Goal: Task Accomplishment & Management: Complete application form

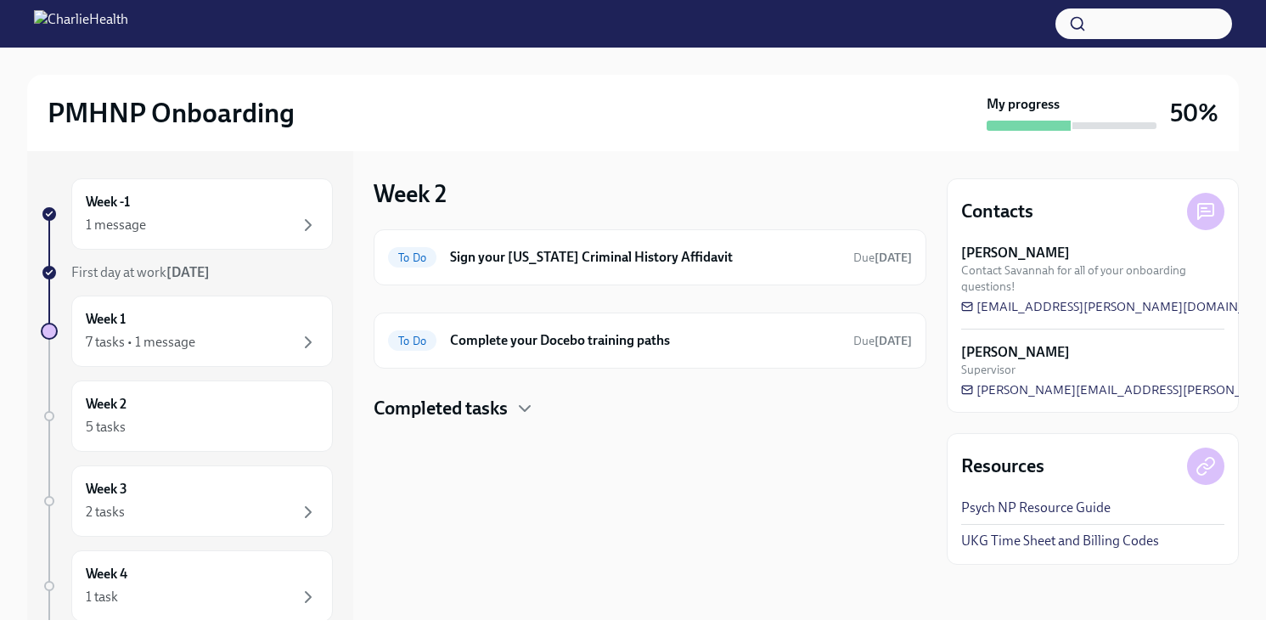
scroll to position [272, 0]
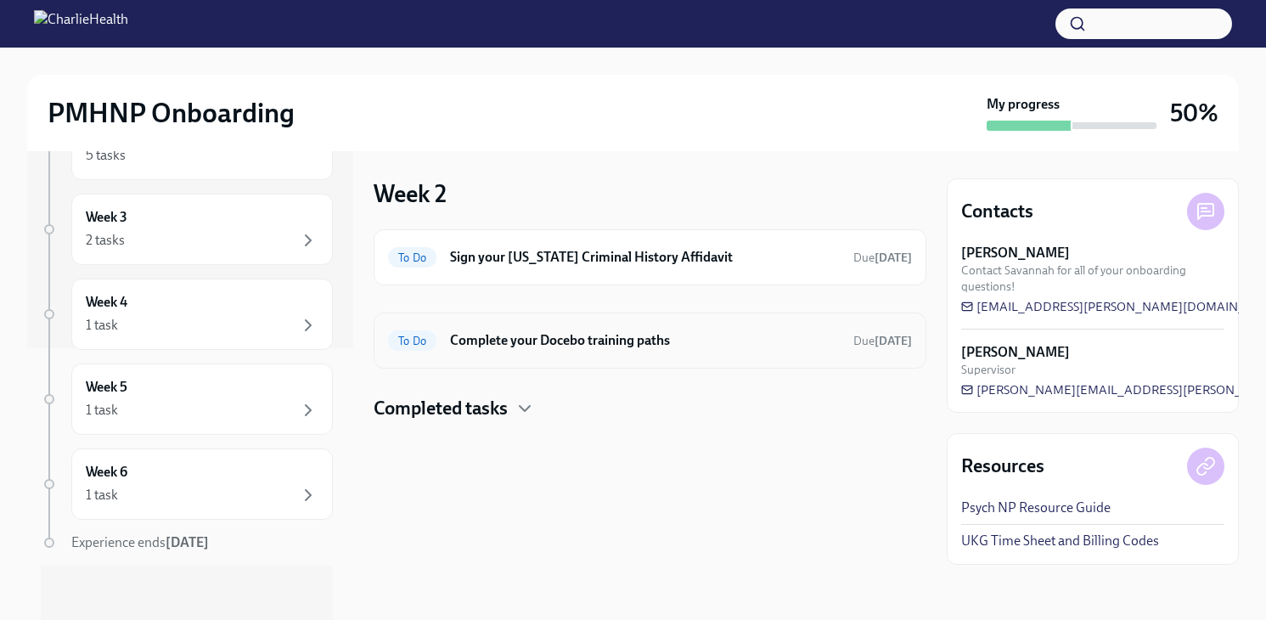
click at [540, 349] on h6 "Complete your Docebo training paths" at bounding box center [645, 340] width 390 height 19
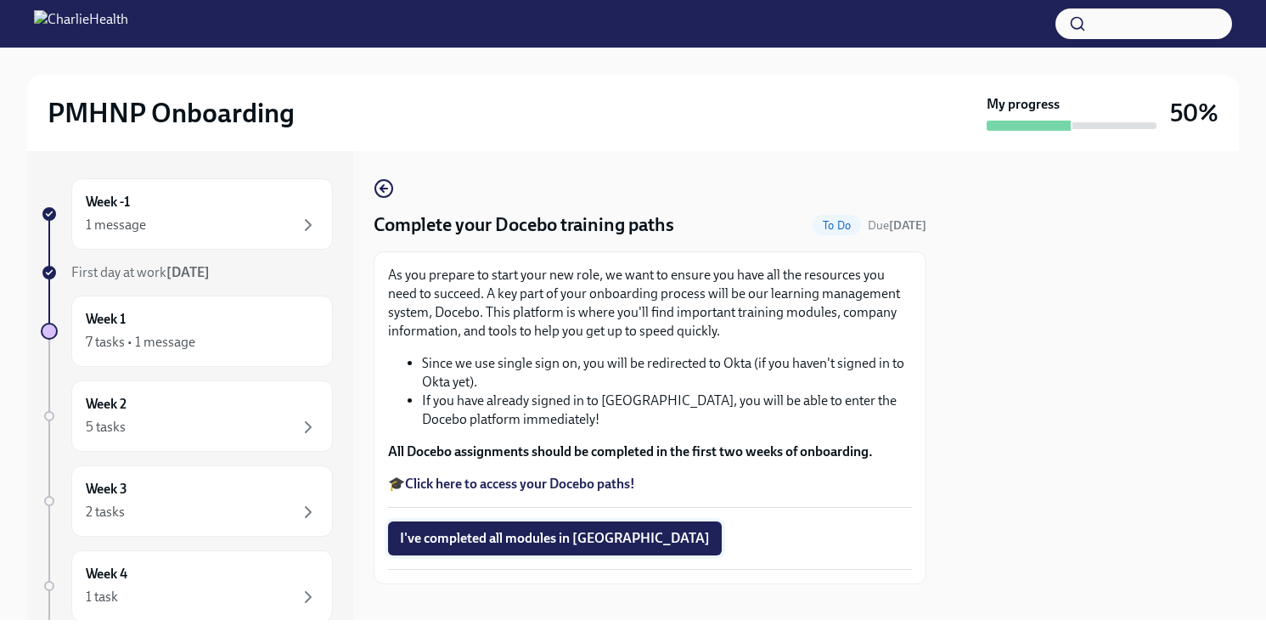
click at [534, 543] on span "I've completed all modules in [GEOGRAPHIC_DATA]" at bounding box center [555, 538] width 310 height 17
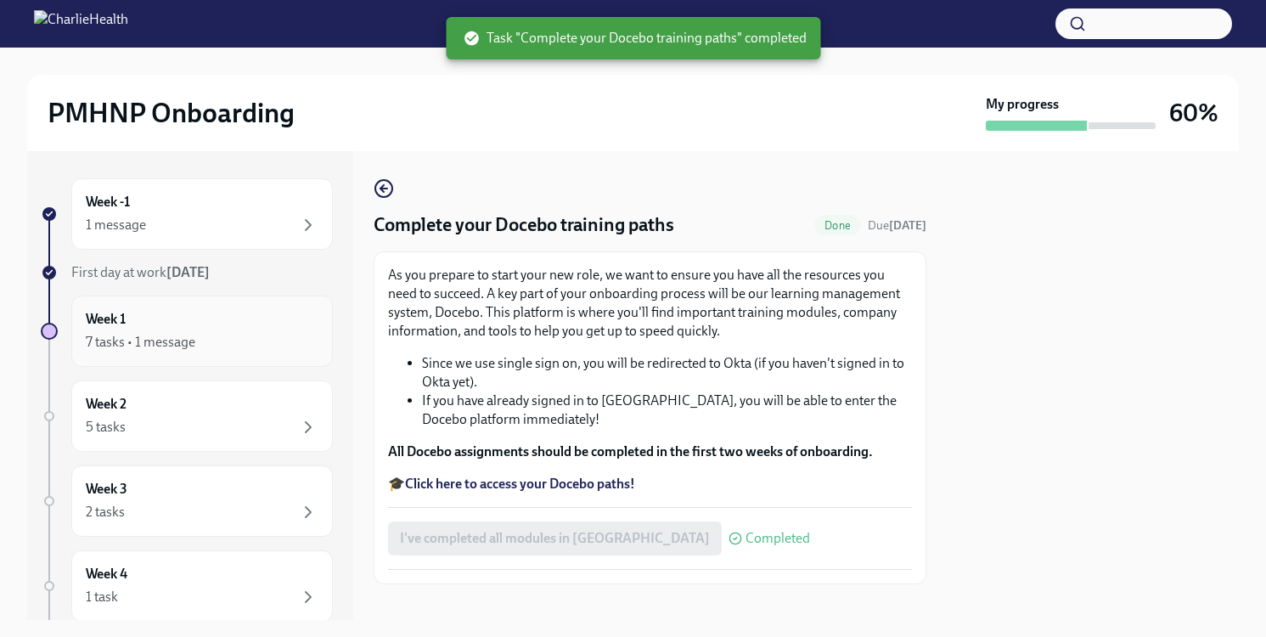
click at [239, 339] on div "7 tasks • 1 message" at bounding box center [202, 342] width 233 height 20
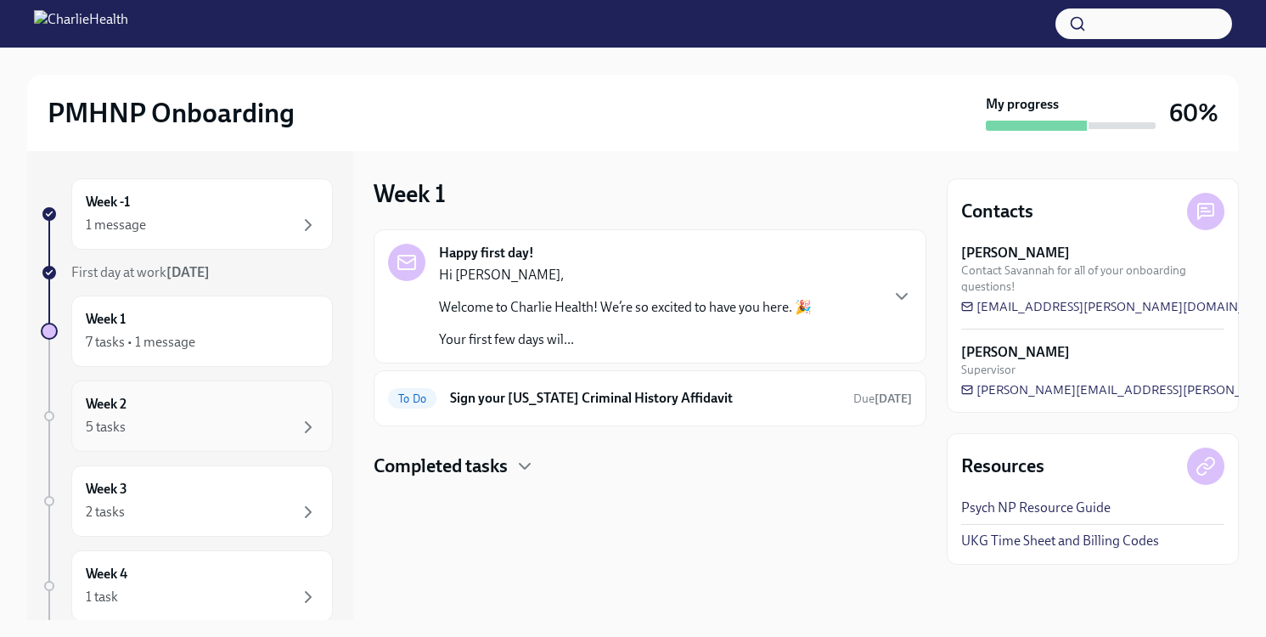
click at [208, 397] on div "Week 2 5 tasks" at bounding box center [202, 416] width 233 height 42
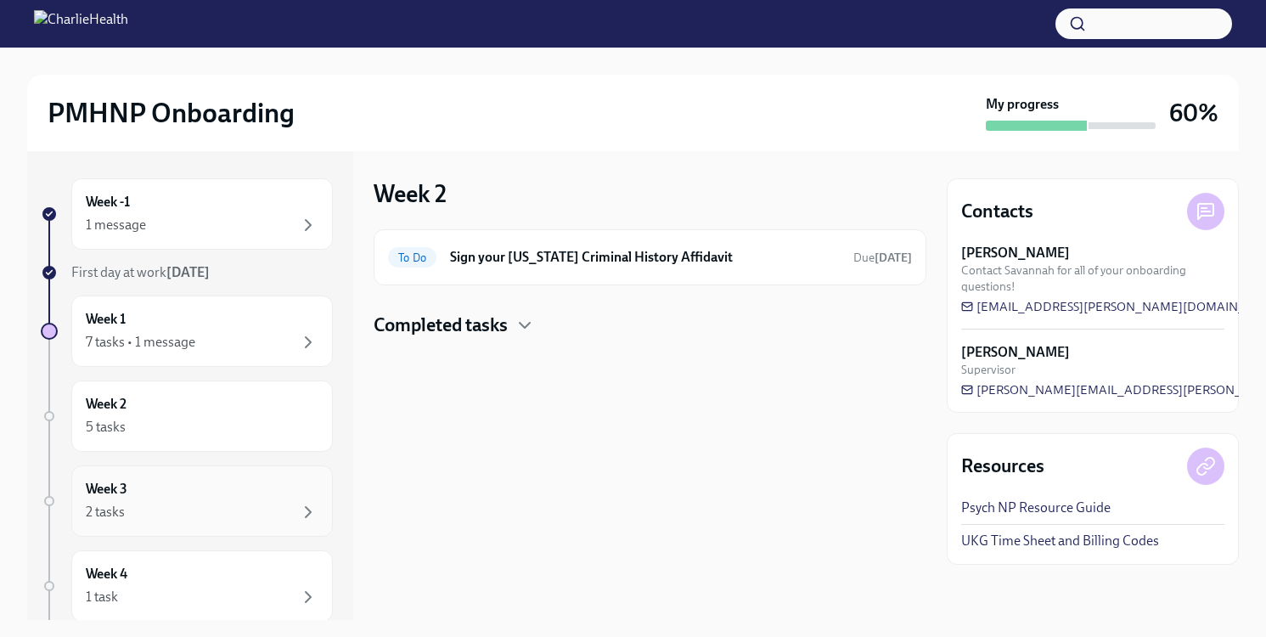
click at [207, 481] on div "Week 3 2 tasks" at bounding box center [202, 501] width 233 height 42
click at [562, 254] on h6 "Provide an FBI Clearance Letter for [US_STATE]" at bounding box center [656, 257] width 368 height 19
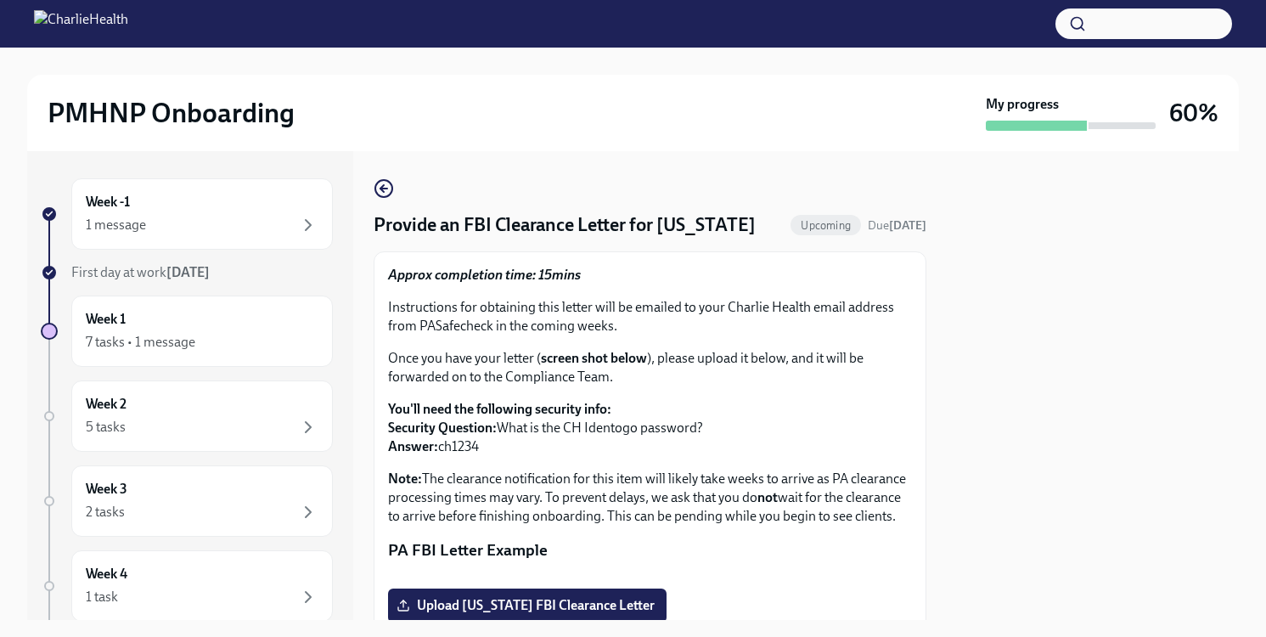
click at [704, 391] on div "Approx completion time: 15mins Instructions for obtaining this letter will be e…" at bounding box center [650, 396] width 524 height 260
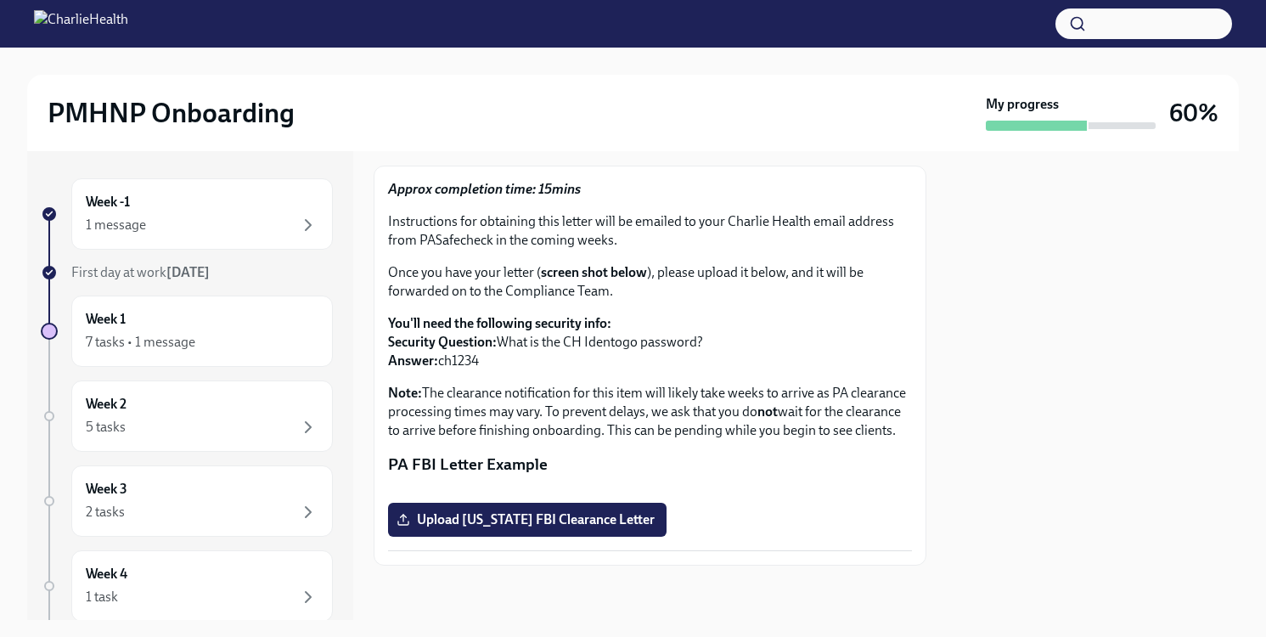
scroll to position [238, 0]
click at [1046, 333] on div at bounding box center [1093, 385] width 292 height 469
click at [824, 453] on p "PA FBI Letter Example" at bounding box center [650, 464] width 524 height 22
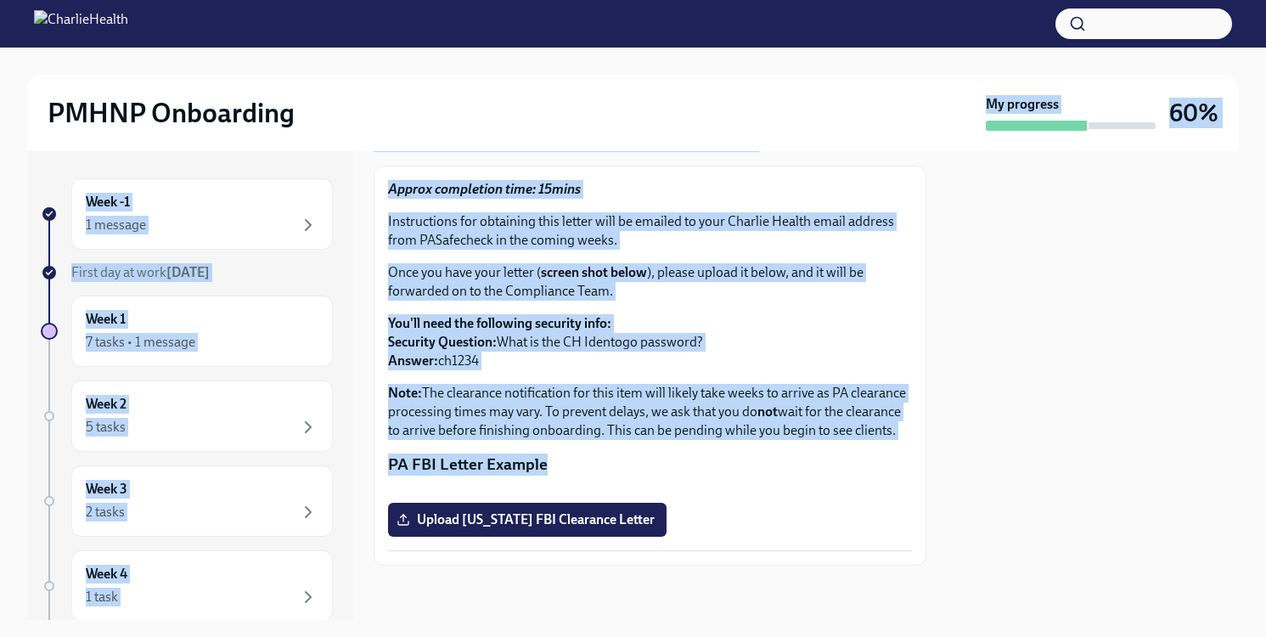
scroll to position [0, 0]
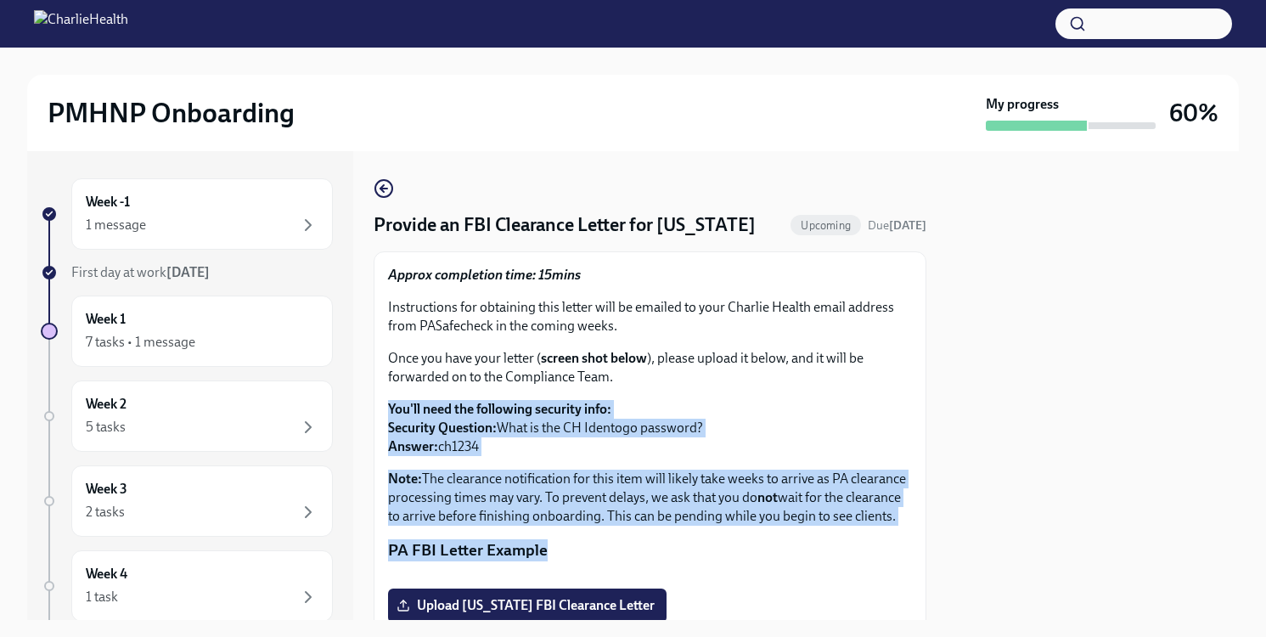
drag, startPoint x: 825, startPoint y: 304, endPoint x: 773, endPoint y: 378, distance: 90.7
click at [773, 378] on div "Approx completion time: 15mins Instructions for obtaining this letter will be e…" at bounding box center [650, 451] width 524 height 371
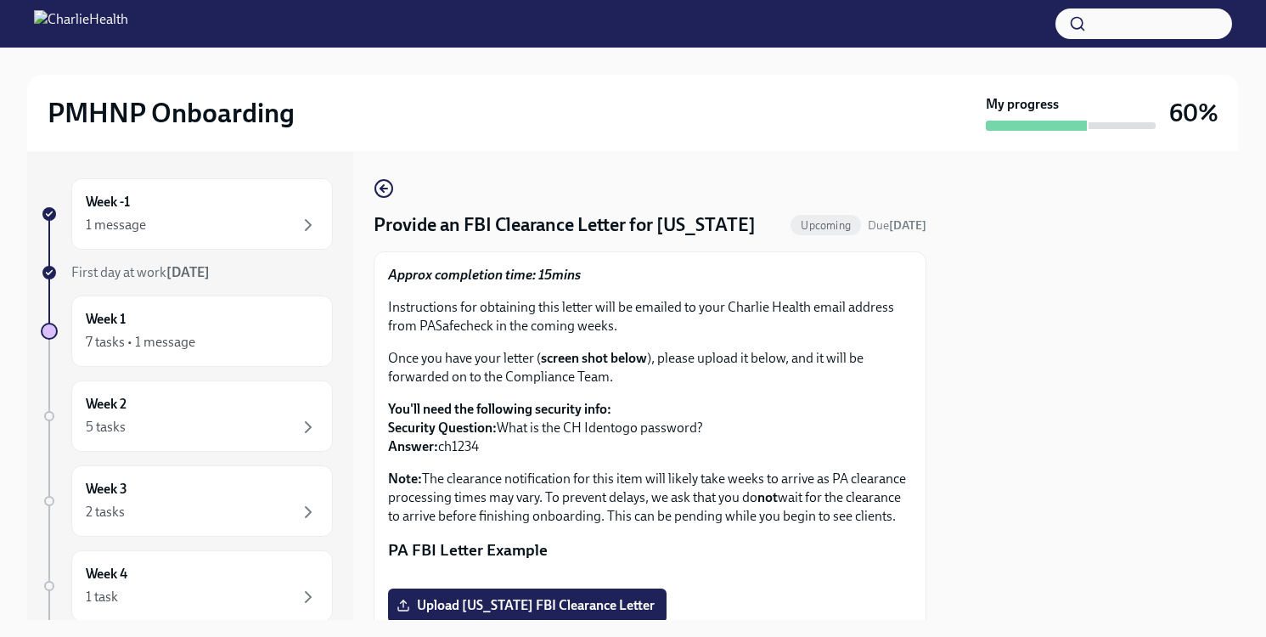
click at [1200, 328] on div at bounding box center [1093, 385] width 292 height 469
click at [712, 543] on p "PA FBI Letter Example" at bounding box center [650, 550] width 524 height 22
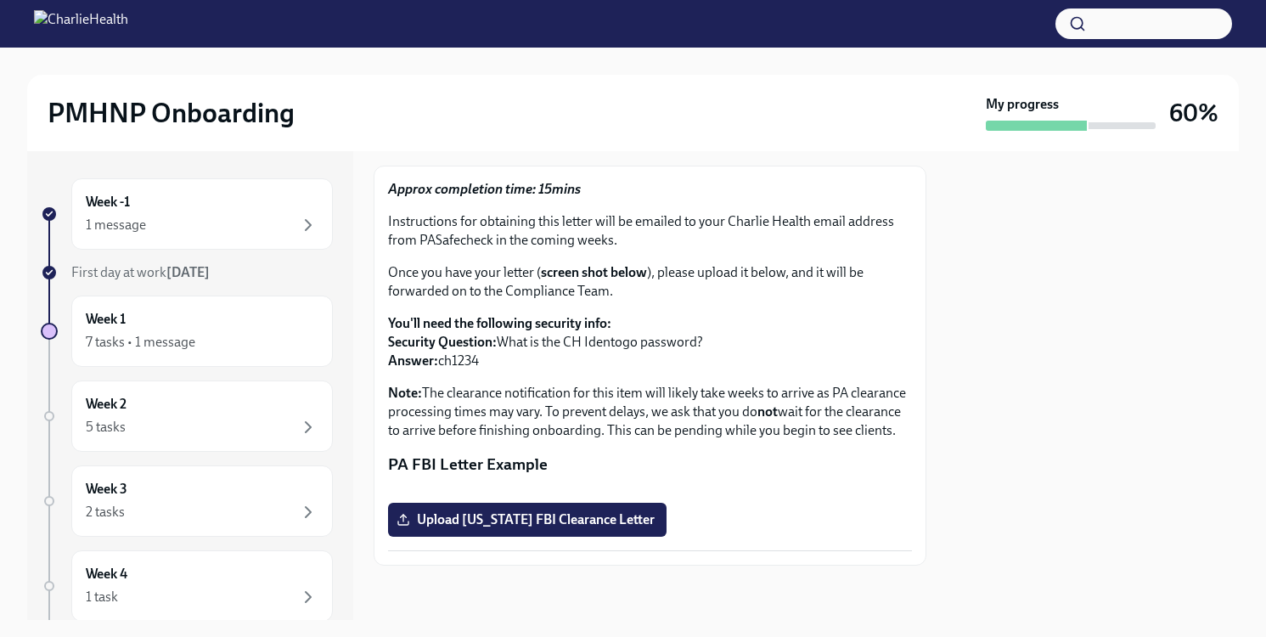
scroll to position [261, 0]
click at [624, 520] on span "Upload [US_STATE] FBI Clearance Letter" at bounding box center [527, 519] width 255 height 17
click at [0, 0] on input "Upload [US_STATE] FBI Clearance Letter" at bounding box center [0, 0] width 0 height 0
click at [236, 333] on div "7 tasks • 1 message" at bounding box center [202, 342] width 233 height 20
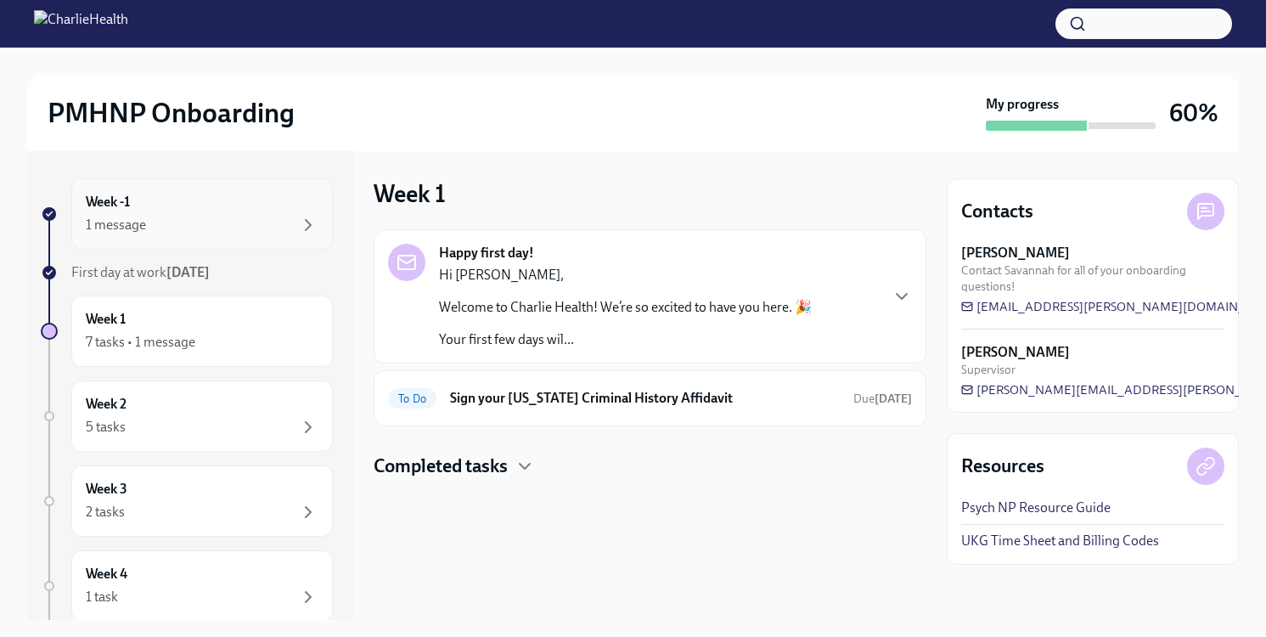
click at [216, 207] on div "Week -1 1 message" at bounding box center [202, 214] width 233 height 42
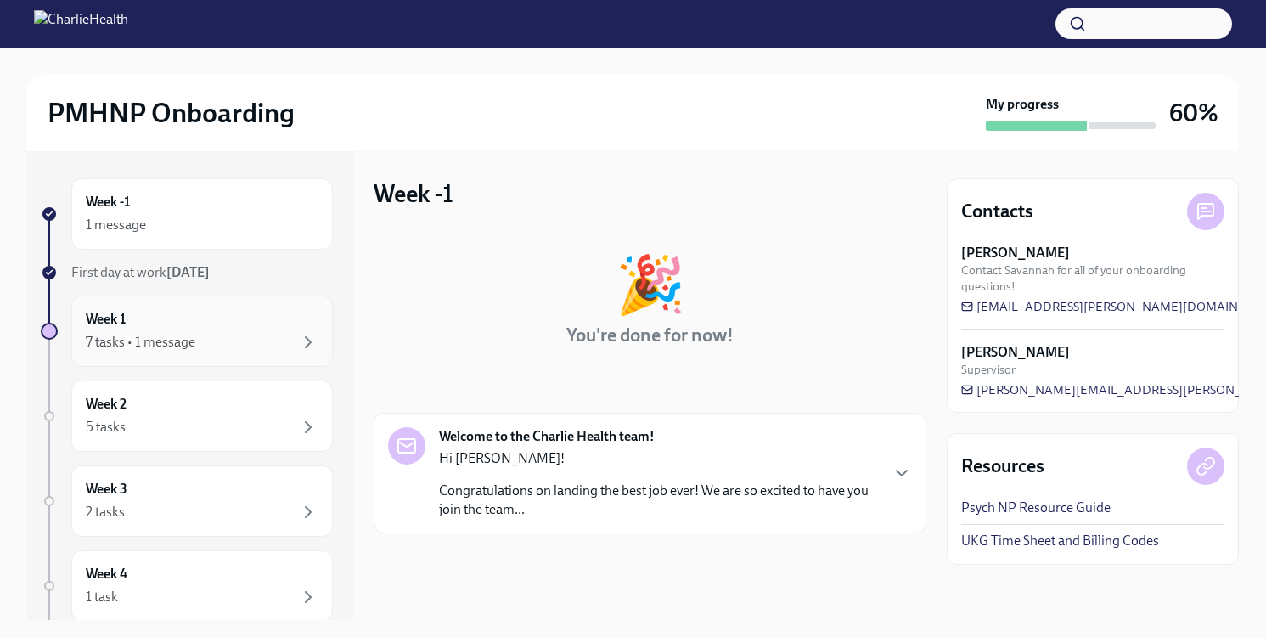
click at [225, 308] on div "Week 1 7 tasks • 1 message" at bounding box center [201, 330] width 261 height 71
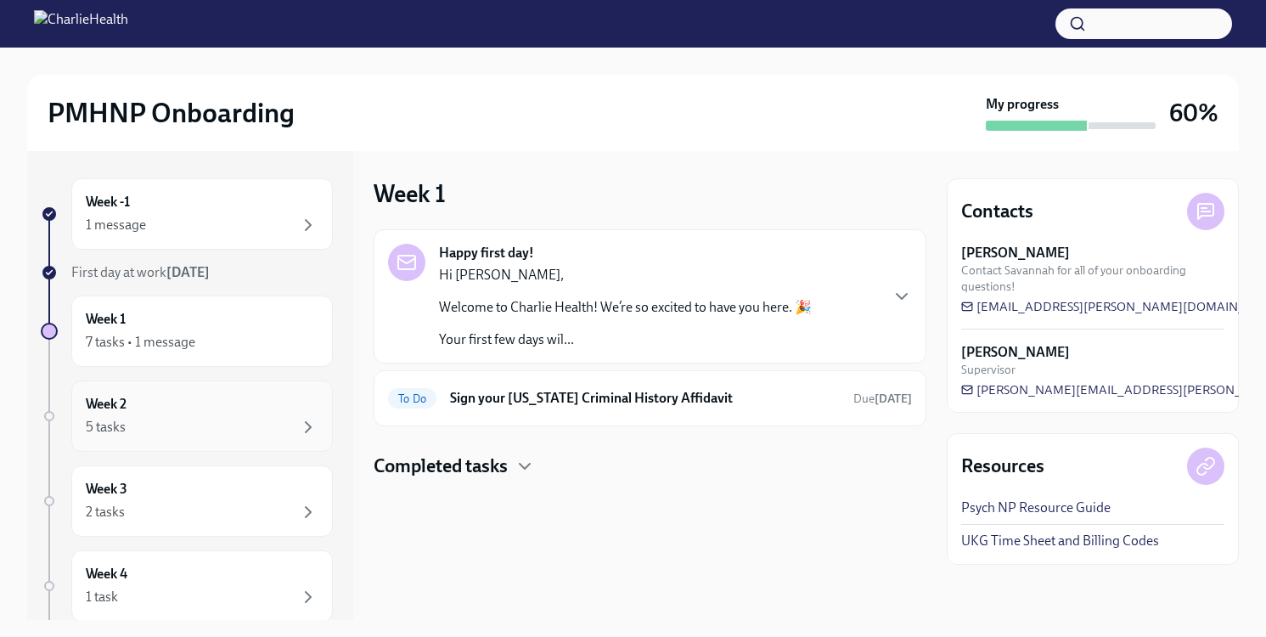
click at [193, 443] on div "Week 2 5 tasks" at bounding box center [201, 415] width 261 height 71
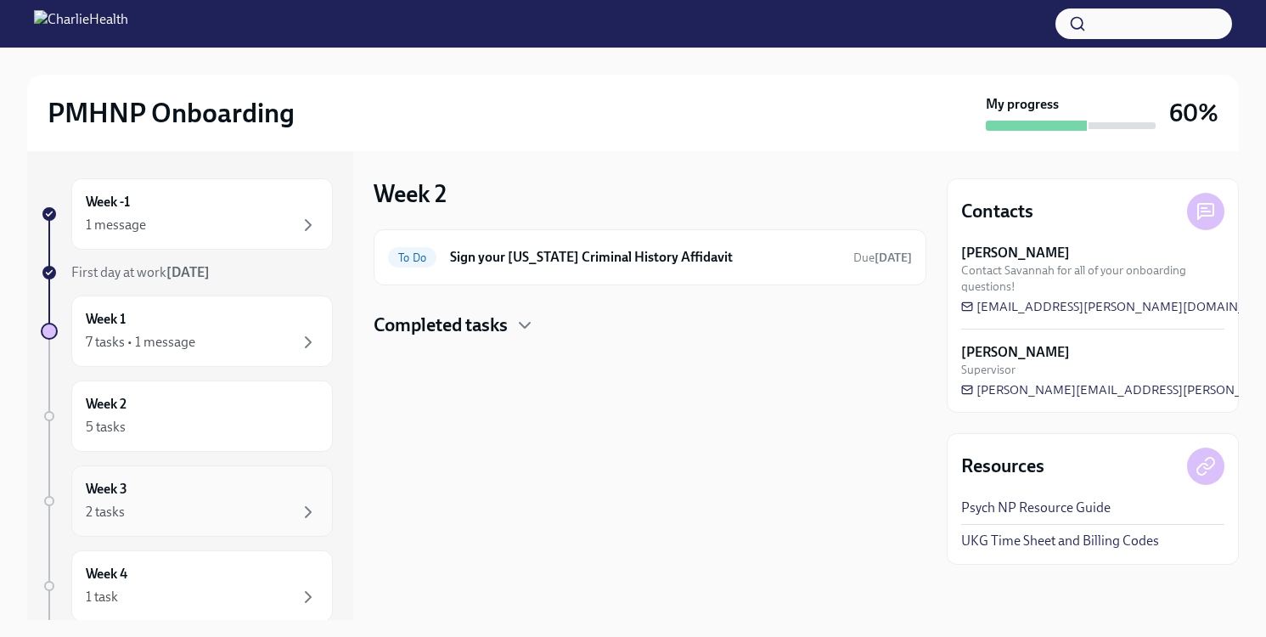
click at [138, 509] on div "2 tasks" at bounding box center [202, 512] width 233 height 20
click at [152, 597] on div "1 task" at bounding box center [202, 597] width 233 height 20
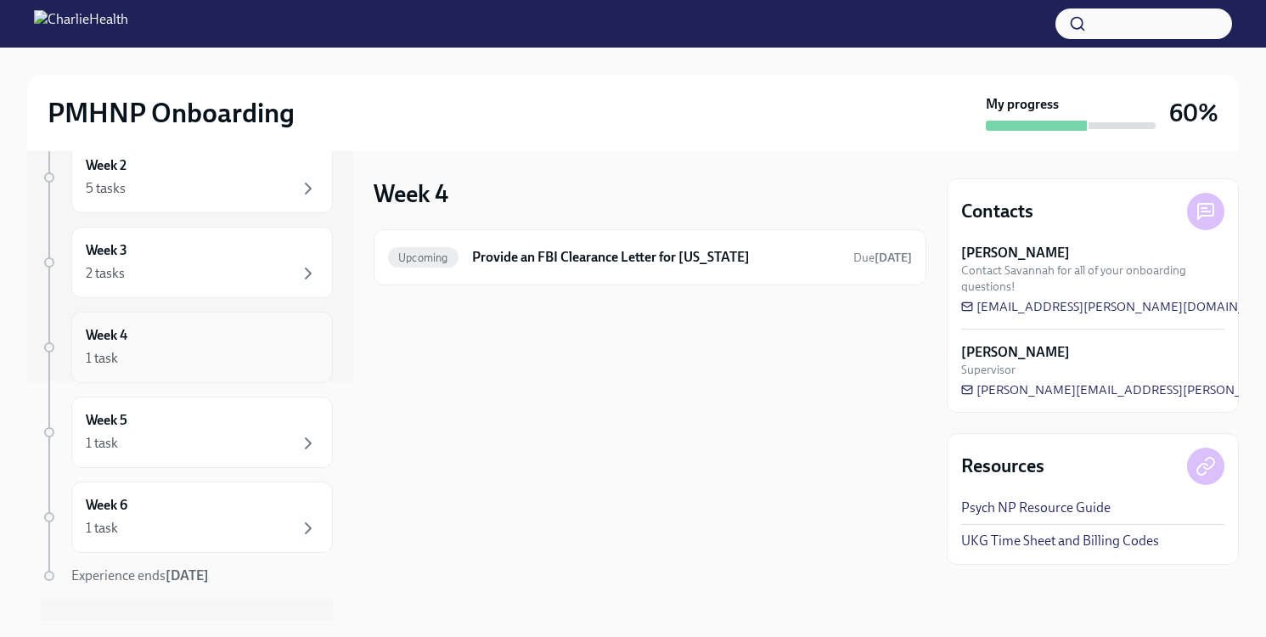
scroll to position [272, 0]
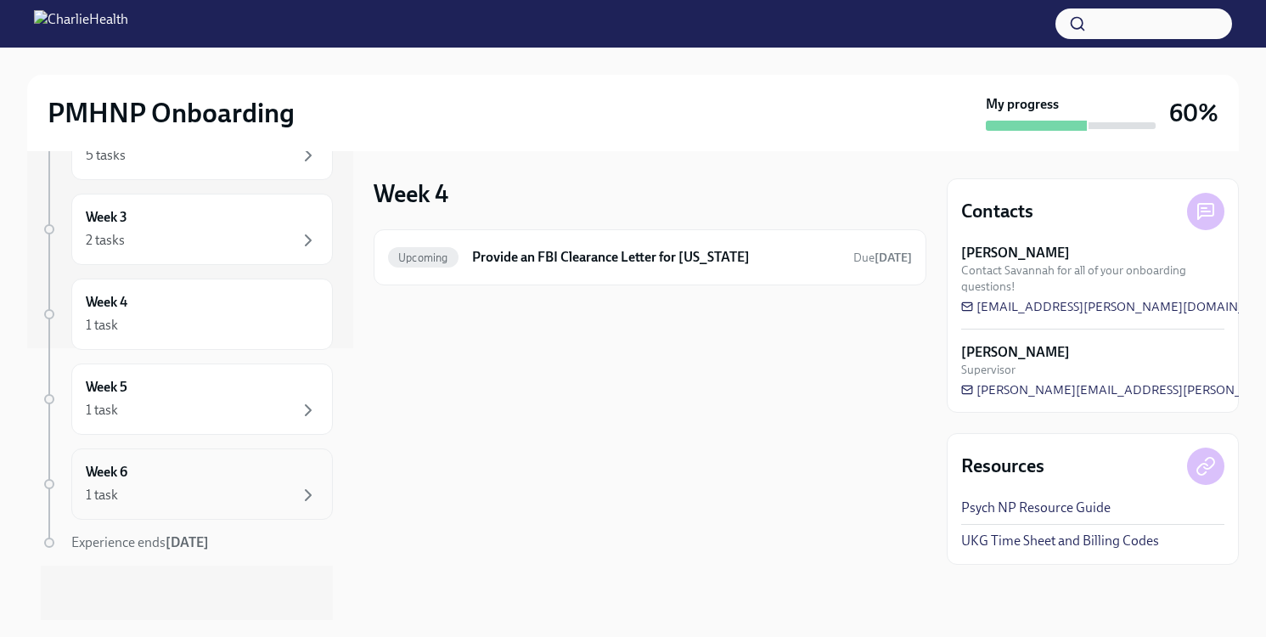
click at [186, 472] on div "Week 6 1 task" at bounding box center [202, 484] width 233 height 42
click at [198, 406] on div "1 task" at bounding box center [202, 410] width 233 height 20
click at [202, 349] on div "Week 4 1 task" at bounding box center [201, 313] width 261 height 71
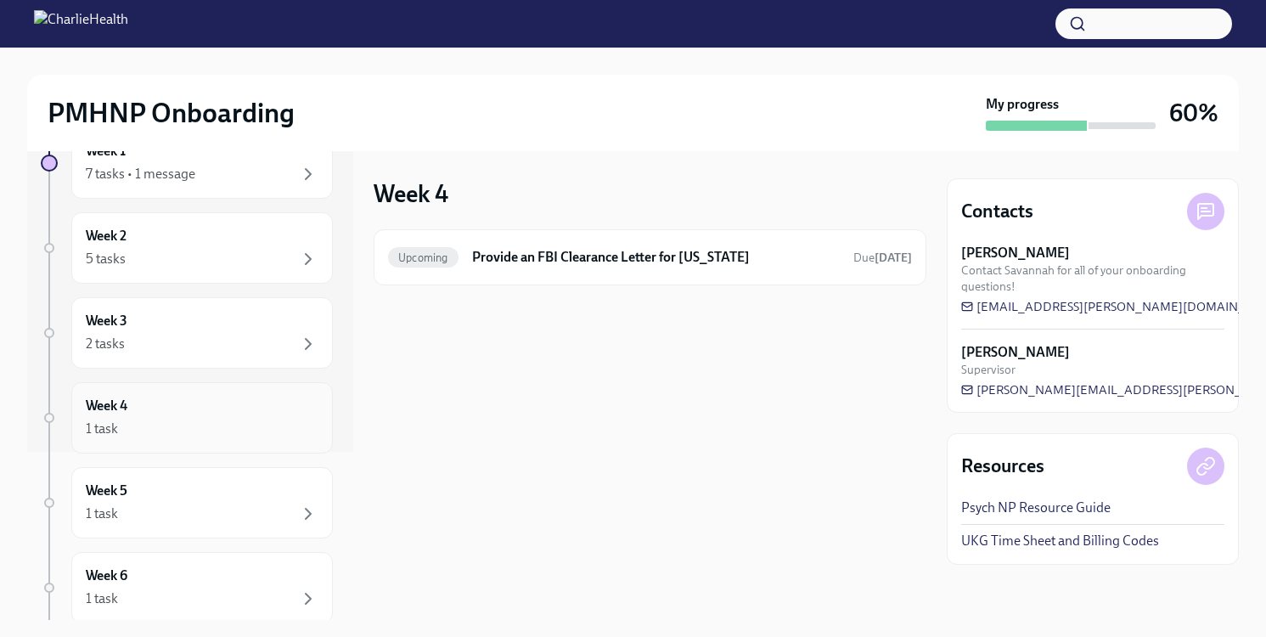
scroll to position [102, 0]
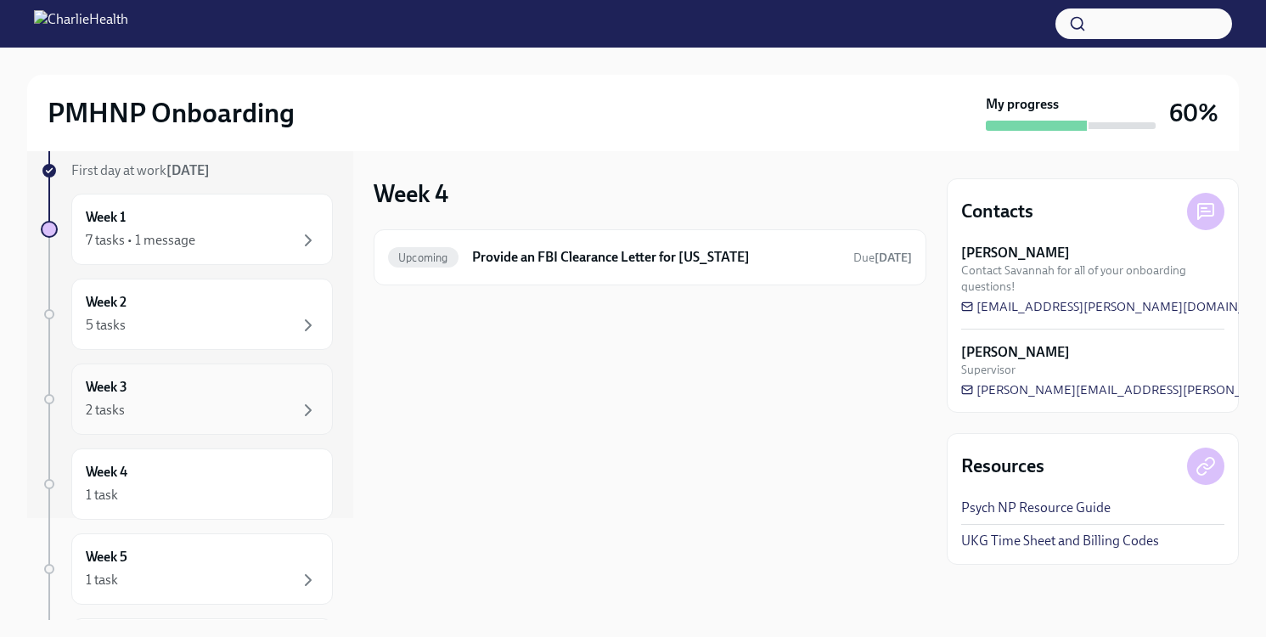
click at [177, 409] on div "2 tasks" at bounding box center [202, 410] width 233 height 20
click at [199, 332] on div "5 tasks" at bounding box center [202, 325] width 233 height 20
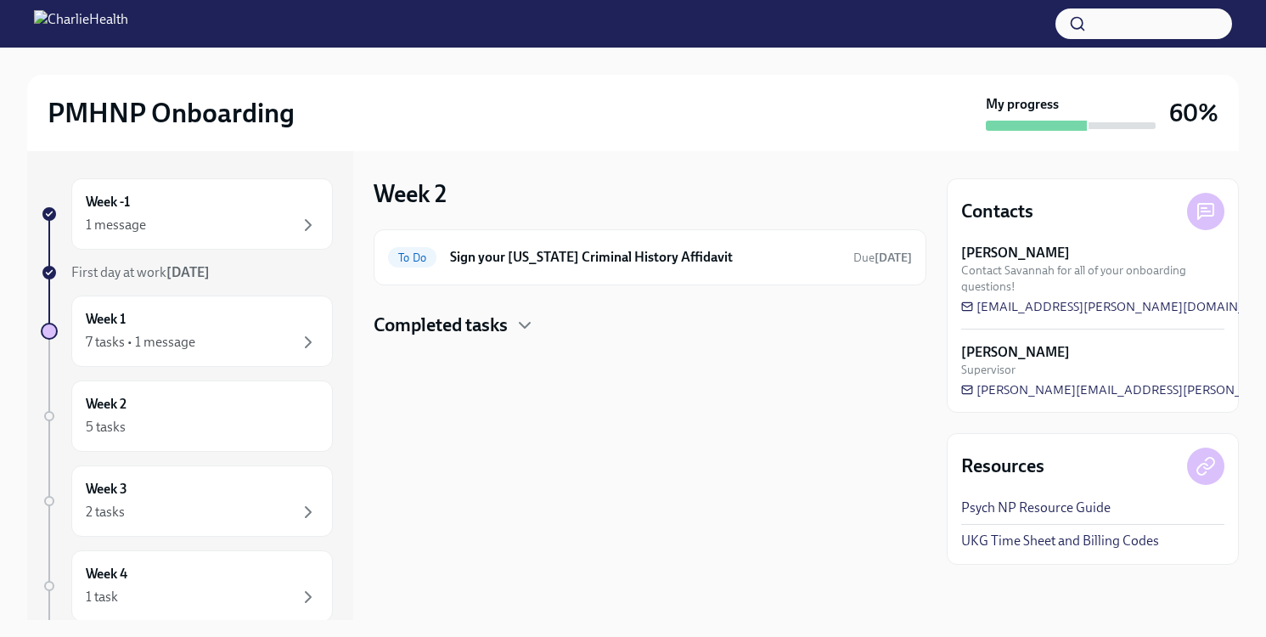
click at [70, 18] on img at bounding box center [81, 23] width 94 height 27
